Goal: Find specific page/section: Find specific page/section

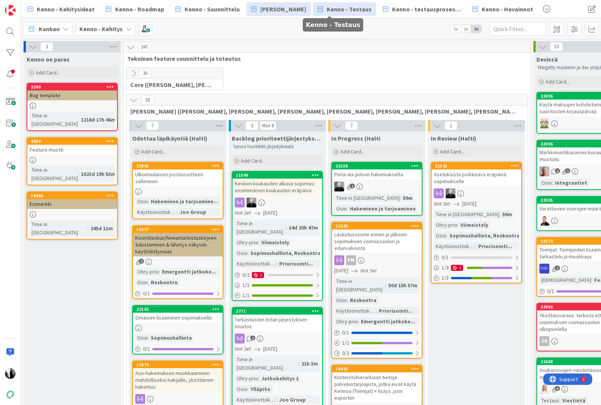
click at [344, 9] on span "Kenno - Testaus" at bounding box center [349, 9] width 45 height 9
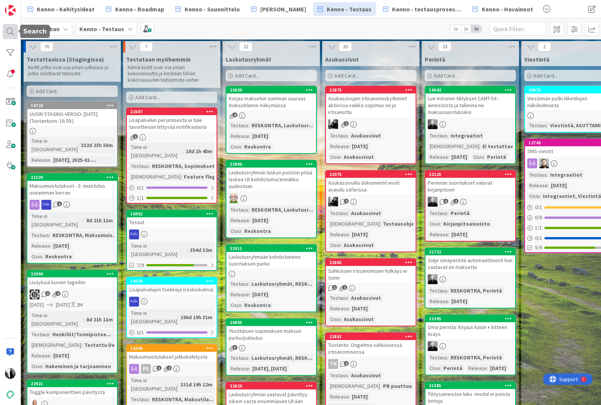
click at [8, 29] on div at bounding box center [10, 31] width 15 height 15
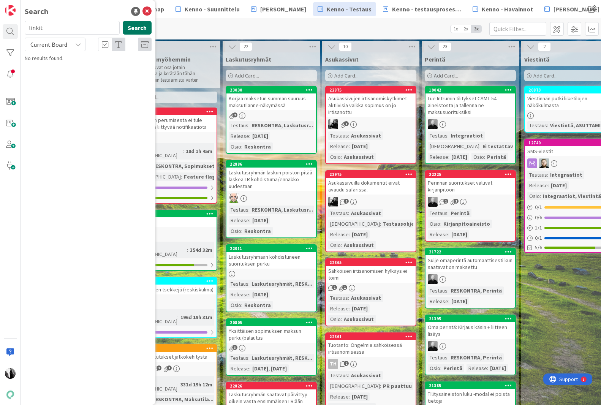
type input "linkit"
click at [145, 28] on button "Search" at bounding box center [137, 28] width 29 height 14
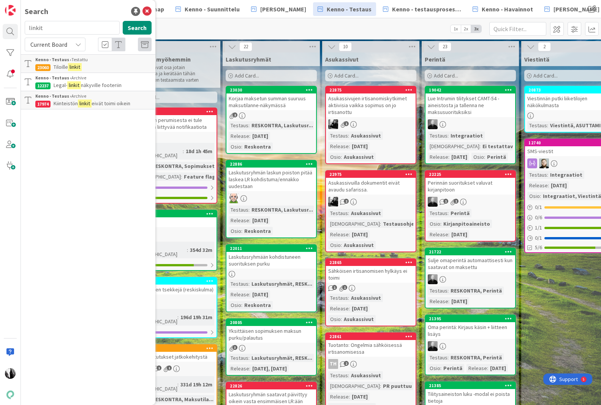
click at [93, 64] on p "Tiloille linkit" at bounding box center [93, 67] width 116 height 8
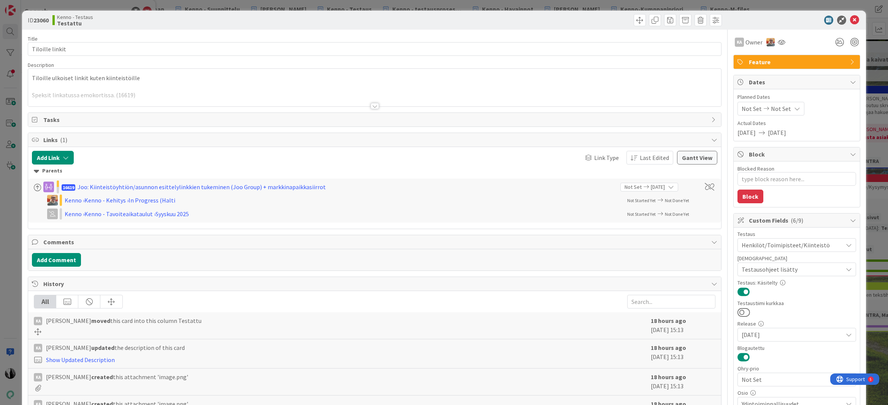
type textarea "x"
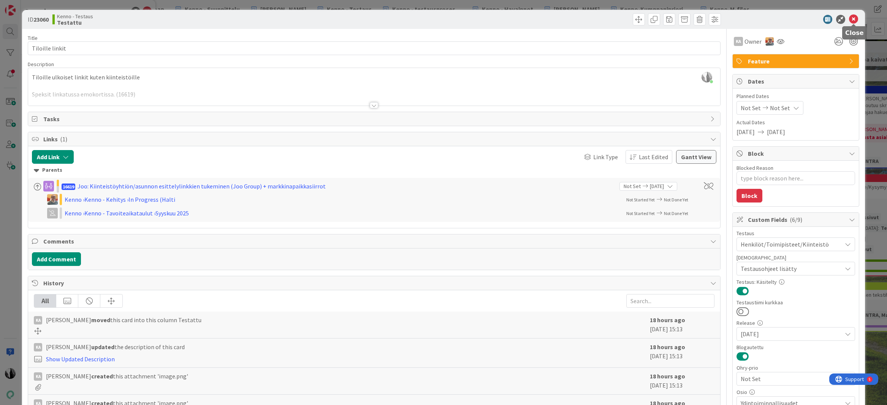
scroll to position [2, 0]
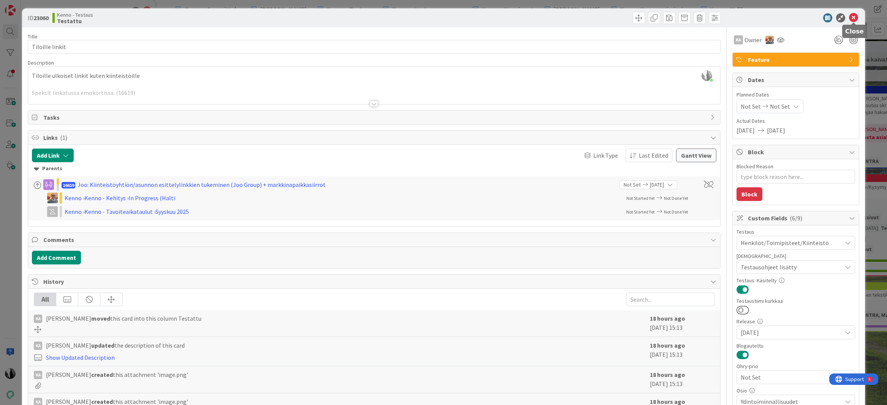
click at [601, 18] on icon at bounding box center [853, 17] width 9 height 9
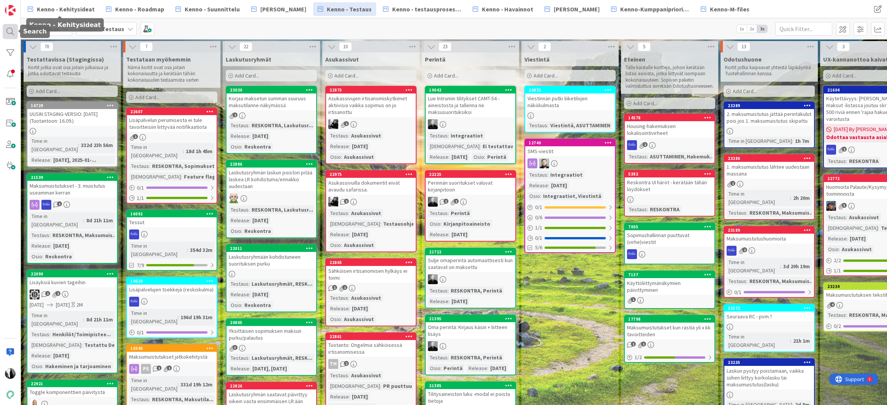
click at [9, 32] on div at bounding box center [10, 31] width 15 height 15
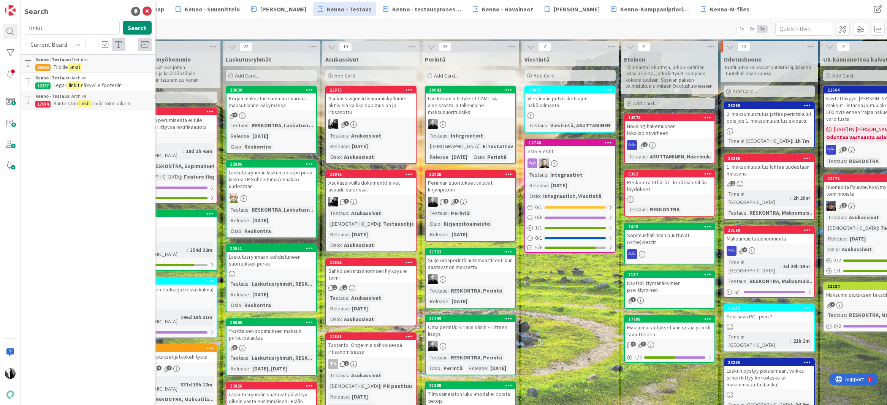
drag, startPoint x: 70, startPoint y: 28, endPoint x: 57, endPoint y: 11, distance: 21.5
click at [38, 21] on input "linkit" at bounding box center [72, 28] width 95 height 14
click at [132, 28] on button "Search" at bounding box center [137, 28] width 29 height 14
drag, startPoint x: 71, startPoint y: 30, endPoint x: 36, endPoint y: 24, distance: 35.0
click at [28, 28] on input "mainoskuva" at bounding box center [72, 28] width 95 height 14
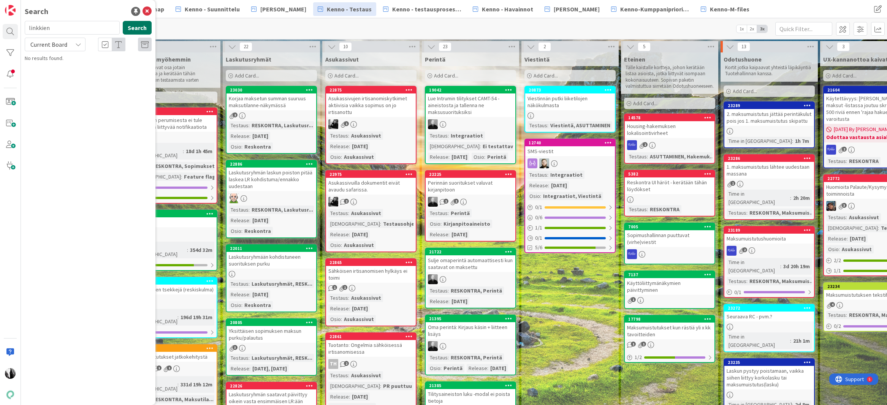
click at [141, 28] on button "Search" at bounding box center [137, 28] width 29 height 14
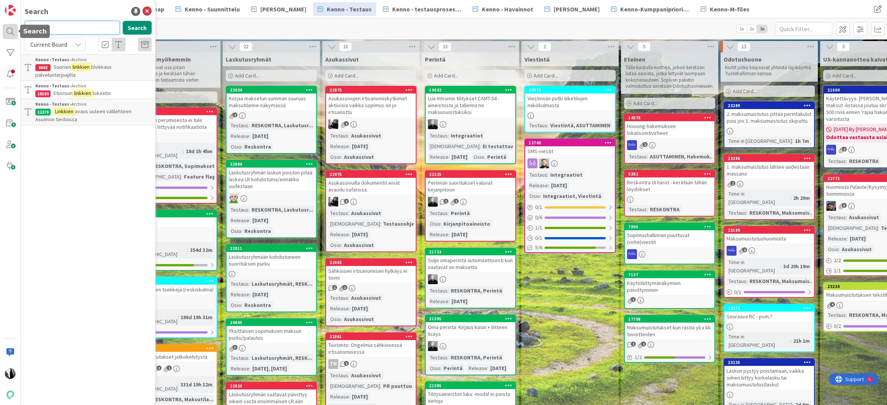
click at [14, 27] on div "Search linkkien Search Current Board Kenno - Testaus › Archive 6642 Suorien lin…" at bounding box center [10, 202] width 21 height 405
paste input "22363"
click at [136, 26] on button "Search" at bounding box center [137, 28] width 29 height 14
type input "22363"
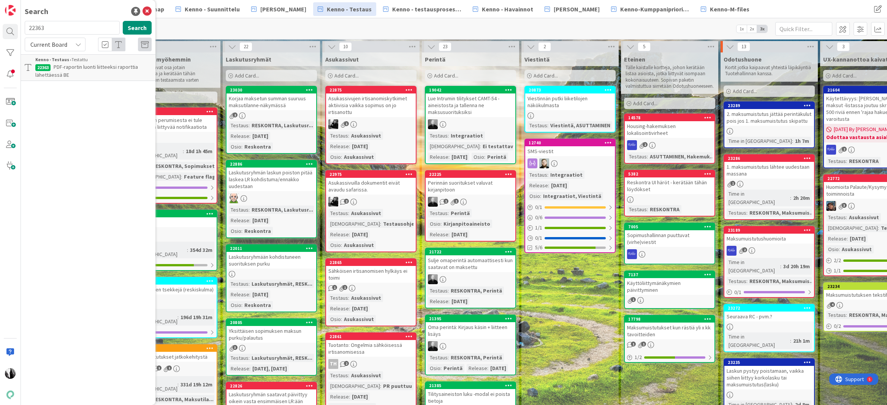
click at [85, 71] on p "PDF-raportin luonti liitteeksi raporttia lähettäessä BE" at bounding box center [93, 71] width 116 height 16
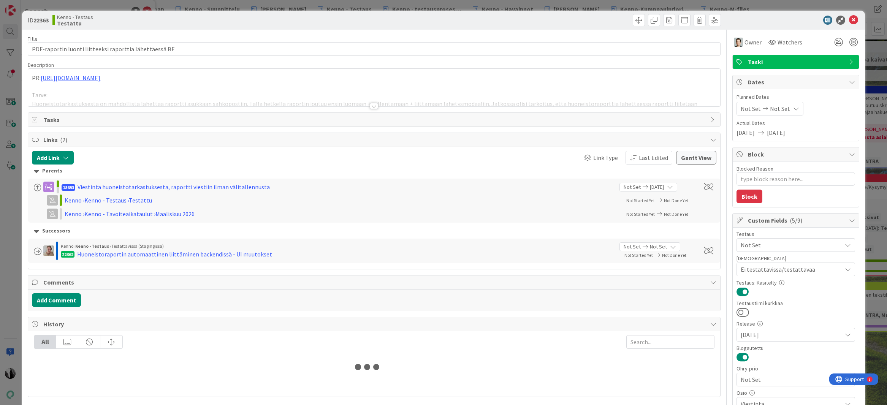
type textarea "x"
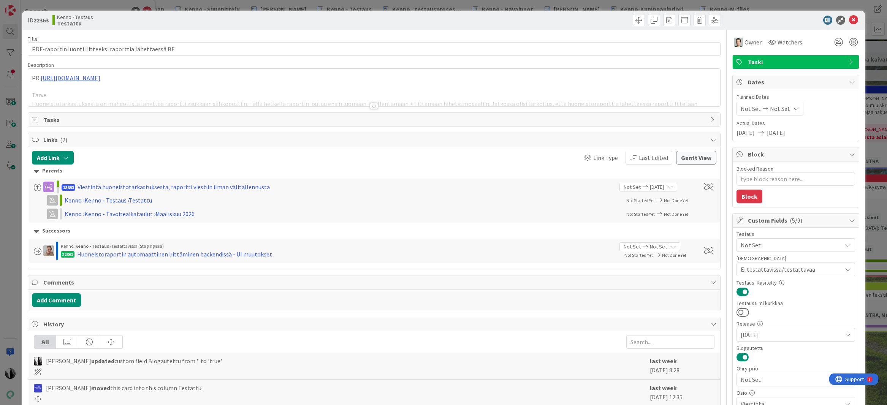
click at [373, 108] on div at bounding box center [374, 106] width 8 height 6
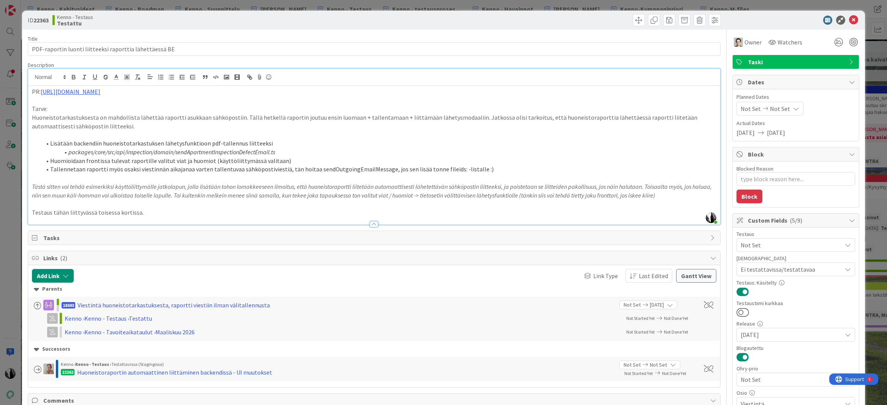
click at [601, 17] on div at bounding box center [792, 20] width 135 height 9
click at [601, 21] on icon at bounding box center [853, 20] width 9 height 9
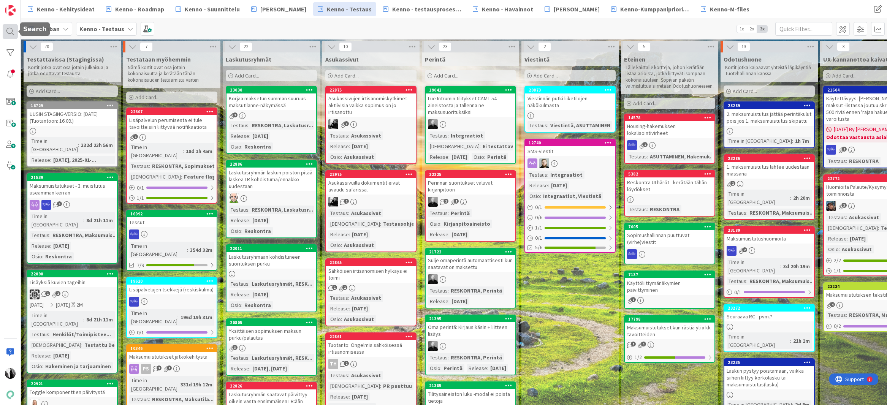
click at [10, 31] on div at bounding box center [10, 31] width 15 height 15
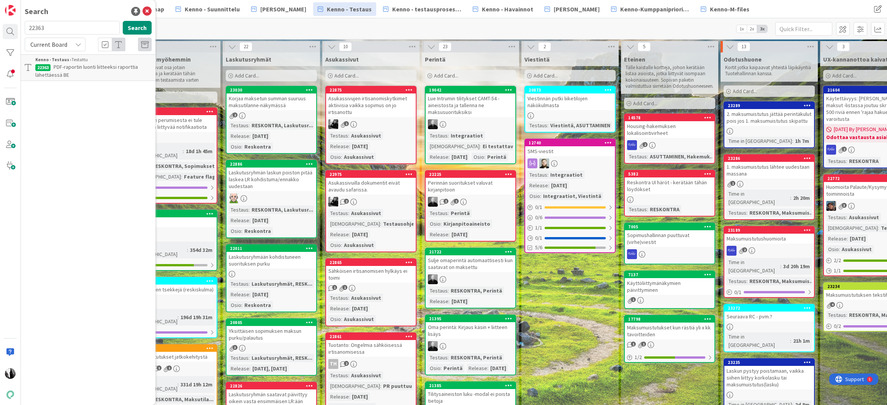
drag, startPoint x: 46, startPoint y: 27, endPoint x: 27, endPoint y: 28, distance: 18.6
click at [27, 28] on input "22363" at bounding box center [72, 28] width 95 height 14
click at [132, 28] on button "Search" at bounding box center [137, 28] width 29 height 14
type input "22362"
click at [77, 70] on span "Huoneistoraportin automaattinen liittäminen backendissä - UI muutokset" at bounding box center [82, 70] width 94 height 15
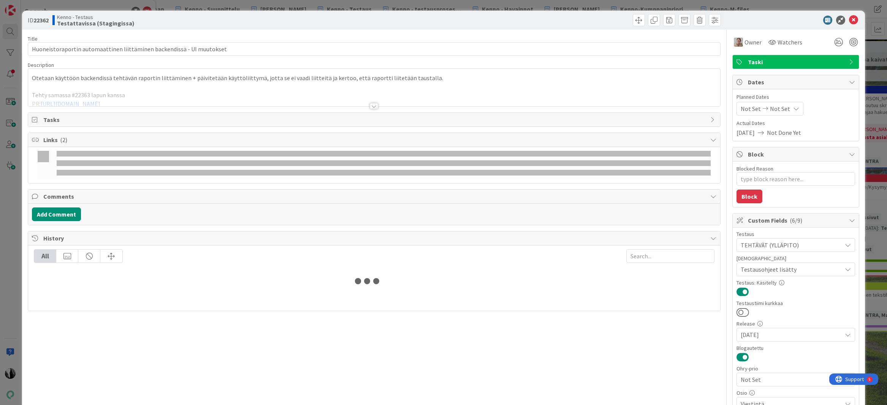
type textarea "x"
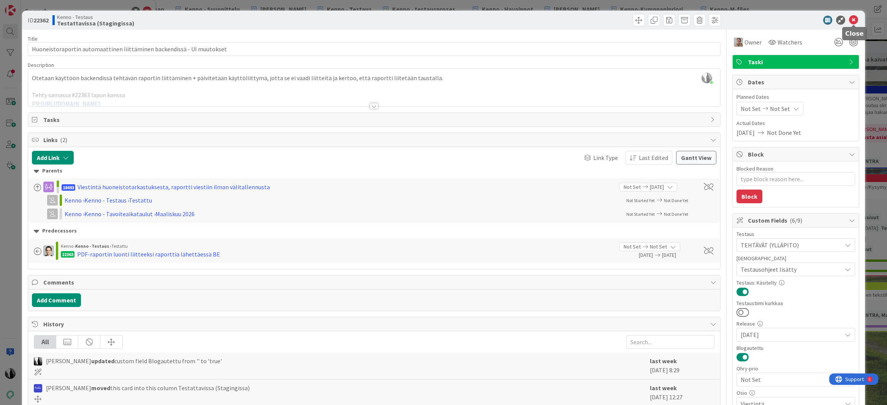
click at [601, 18] on icon at bounding box center [853, 20] width 9 height 9
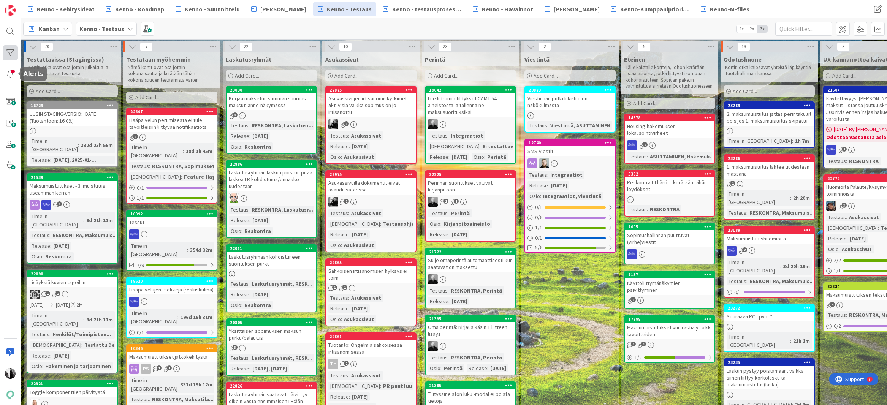
click at [12, 52] on div at bounding box center [10, 52] width 15 height 15
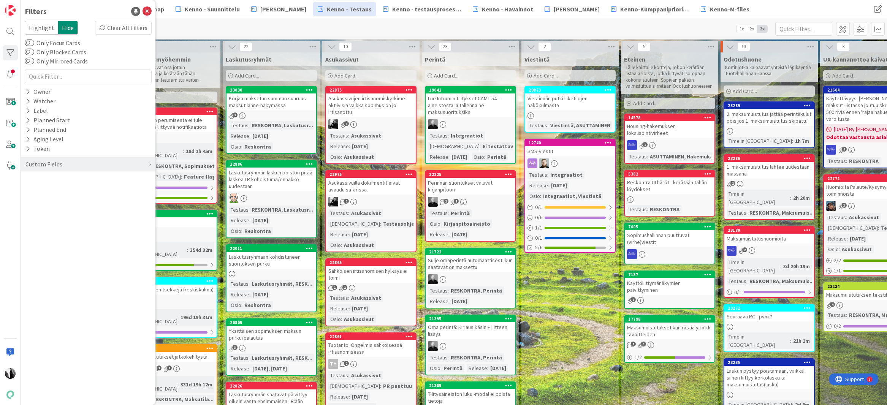
click at [193, 34] on div "[PERSON_NAME] - Testaus 1x 2x 3x" at bounding box center [454, 28] width 866 height 21
